Goal: Task Accomplishment & Management: Complete application form

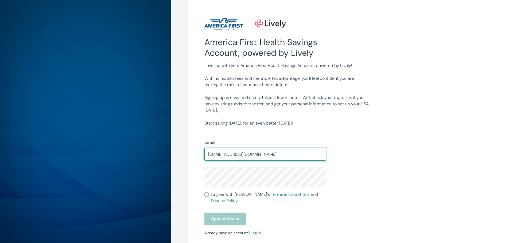
type input "[EMAIL_ADDRESS][DOMAIN_NAME]"
click at [206, 197] on input "I agree with Lively’s Terms & Conditions and Privacy Policy" at bounding box center [206, 195] width 4 height 4
checkbox input "true"
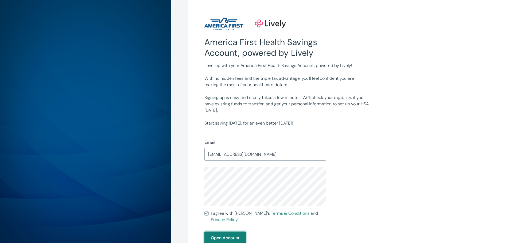
click at [226, 234] on button "Open Account" at bounding box center [224, 238] width 41 height 13
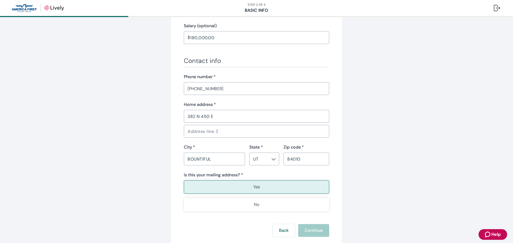
scroll to position [309, 0]
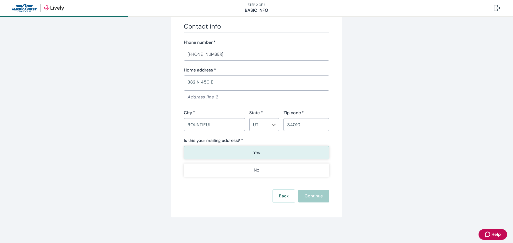
click at [264, 150] on button "Yes" at bounding box center [256, 152] width 145 height 13
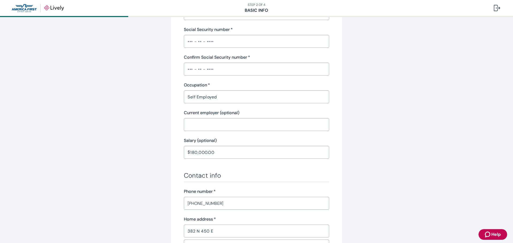
scroll to position [309, 0]
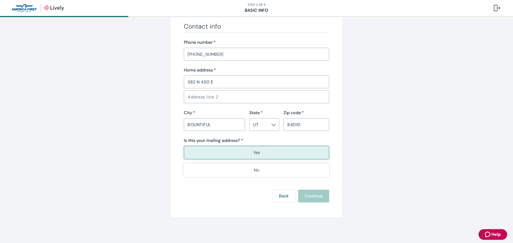
drag, startPoint x: 253, startPoint y: 147, endPoint x: 261, endPoint y: 158, distance: 13.7
click at [253, 147] on button "Yes" at bounding box center [256, 152] width 145 height 13
drag, startPoint x: 265, startPoint y: 159, endPoint x: 266, endPoint y: 156, distance: 3.6
click at [265, 159] on button "Yes" at bounding box center [256, 152] width 145 height 13
click at [268, 154] on button "Yes" at bounding box center [256, 152] width 145 height 13
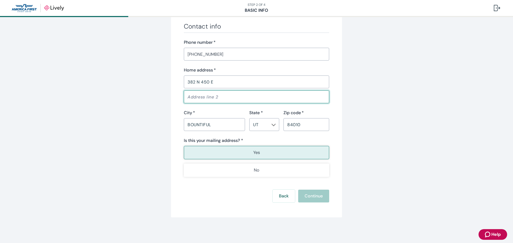
click at [254, 95] on input "Address line 2" at bounding box center [256, 97] width 145 height 11
